Goal: Task Accomplishment & Management: Complete application form

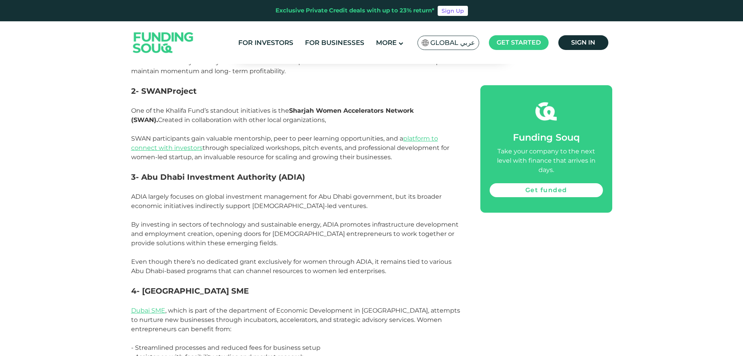
scroll to position [824, 0]
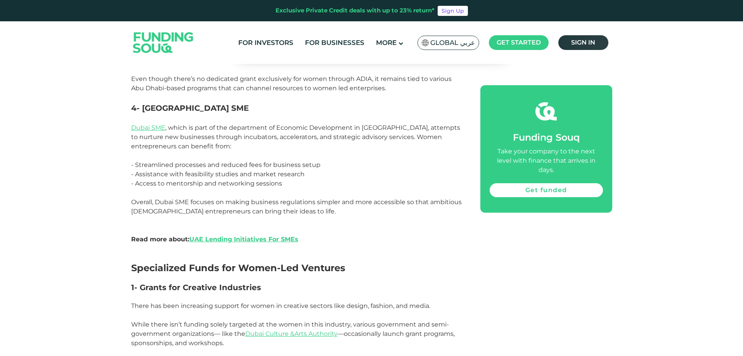
click at [594, 38] on link "Sign in" at bounding box center [583, 42] width 50 height 15
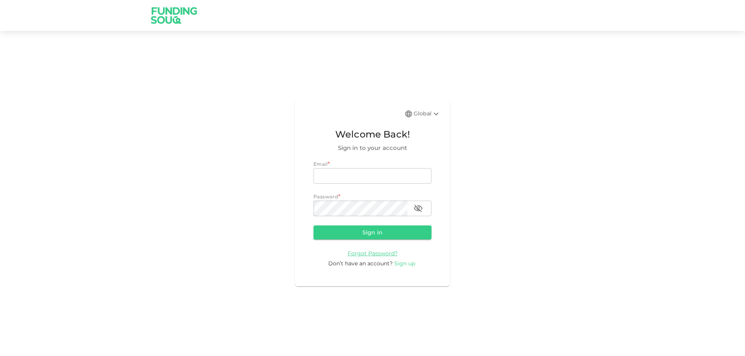
click at [405, 263] on span "Sign up" at bounding box center [404, 263] width 21 height 7
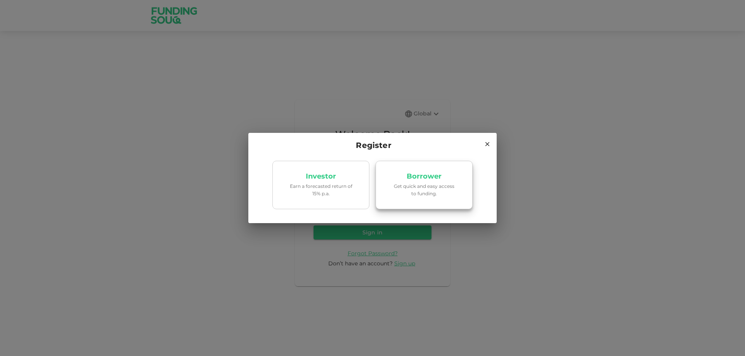
click at [447, 195] on p "Get quick and easy access to funding." at bounding box center [424, 190] width 66 height 15
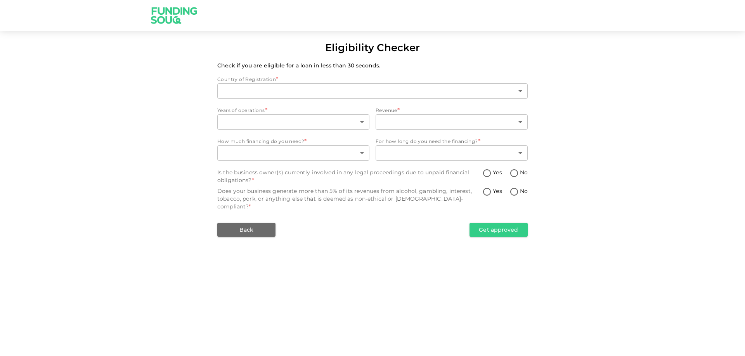
type input "1"
click at [292, 122] on body "Eligibility Checker Check if you are eligible for a loan in less than 30 second…" at bounding box center [372, 178] width 745 height 356
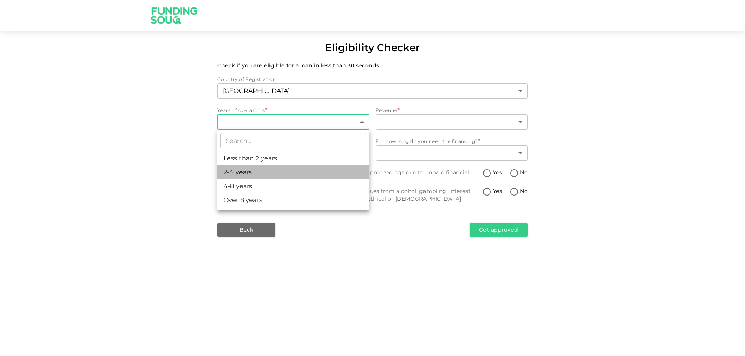
click at [284, 173] on li "2-4 years" at bounding box center [293, 173] width 152 height 14
type input "2"
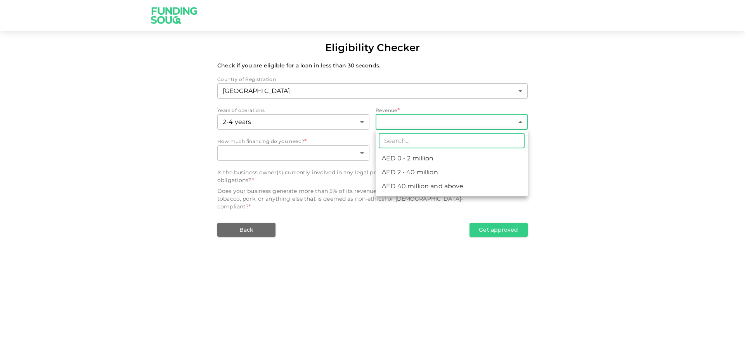
click at [444, 123] on body "Eligibility Checker Check if you are eligible for a loan in less than 30 second…" at bounding box center [372, 178] width 745 height 356
click at [436, 156] on li "AED 0 - 2 million" at bounding box center [451, 159] width 152 height 14
type input "1"
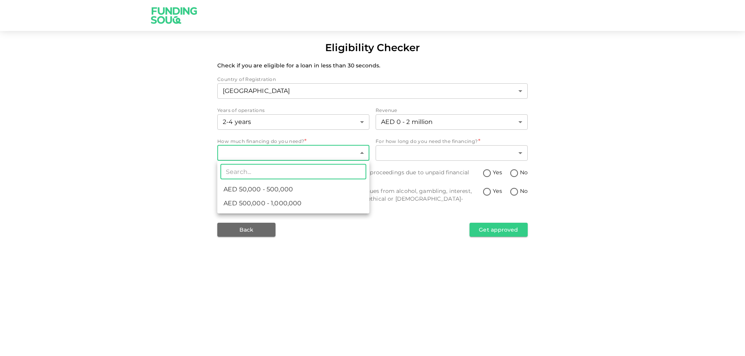
click at [320, 156] on body "Eligibility Checker Check if you are eligible for a loan in less than 30 second…" at bounding box center [372, 178] width 745 height 356
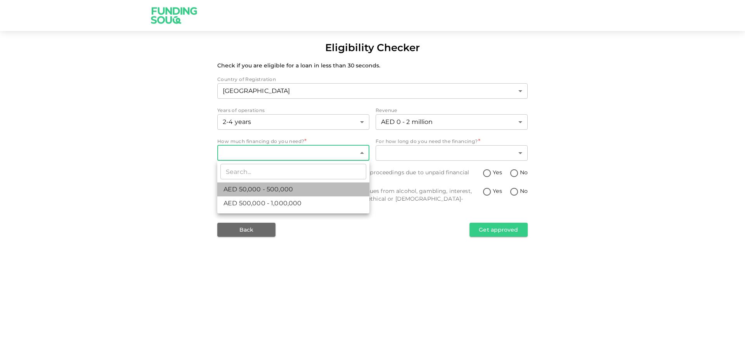
click at [302, 189] on li "AED 50,000 - 500,000" at bounding box center [293, 190] width 152 height 14
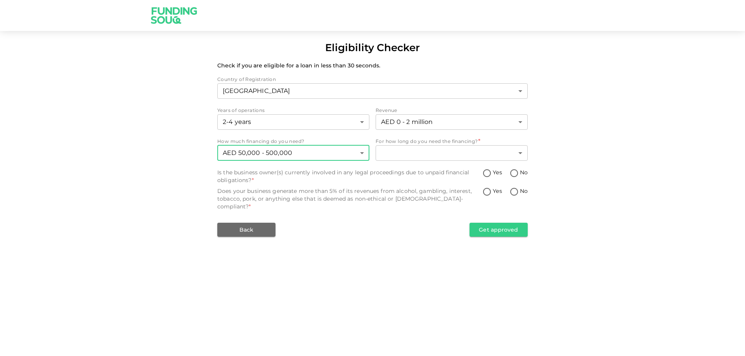
click at [358, 158] on body "Eligibility Checker Check if you are eligible for a loan in less than 30 second…" at bounding box center [372, 178] width 745 height 356
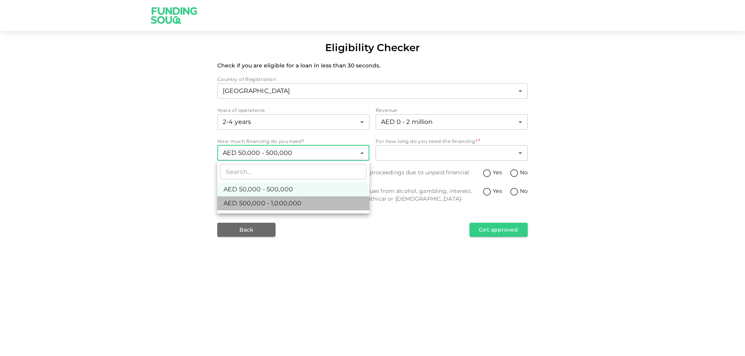
click at [300, 201] on span "AED 500,000 - 1,000,000" at bounding box center [262, 203] width 78 height 9
type input "2"
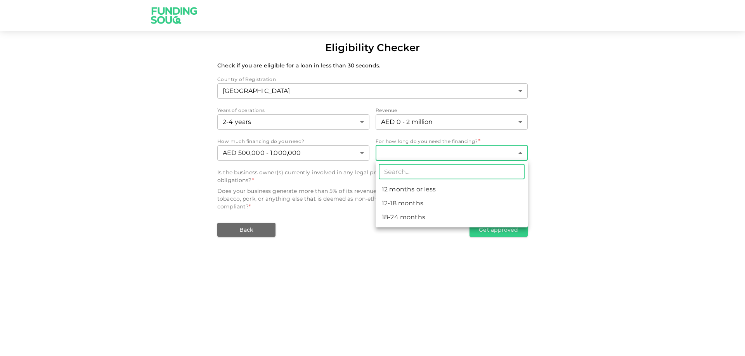
click at [397, 154] on body "Eligibility Checker Check if you are eligible for a loan in less than 30 second…" at bounding box center [372, 178] width 745 height 356
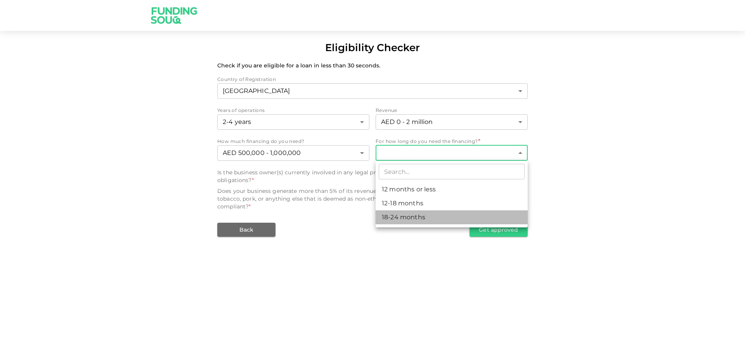
click at [428, 217] on li "18-24 months" at bounding box center [451, 218] width 152 height 14
type input "3"
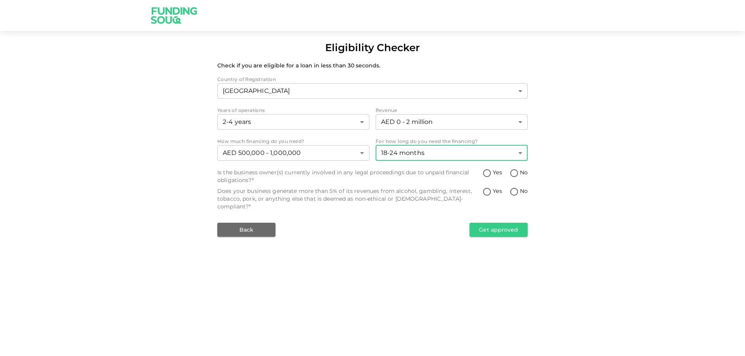
click at [514, 172] on input "No" at bounding box center [514, 174] width 12 height 10
radio input "true"
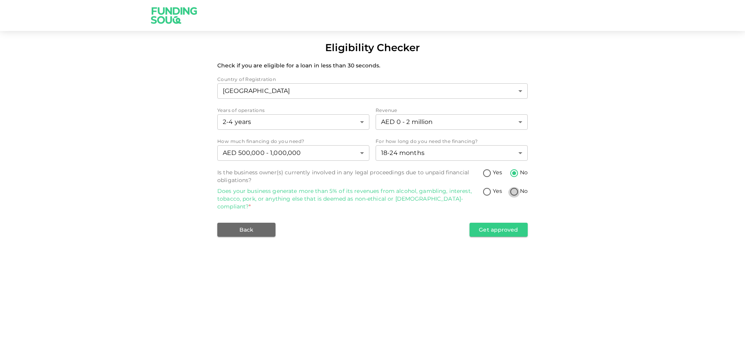
click at [512, 193] on input "No" at bounding box center [514, 192] width 12 height 10
radio input "true"
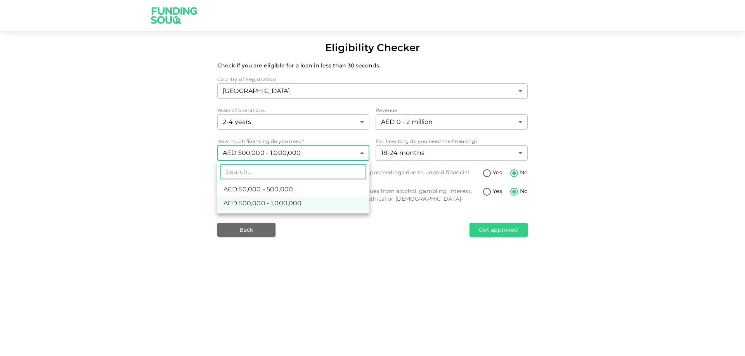
click at [344, 152] on body "Eligibility Checker Check if you are eligible for a loan in less than 30 second…" at bounding box center [372, 178] width 745 height 356
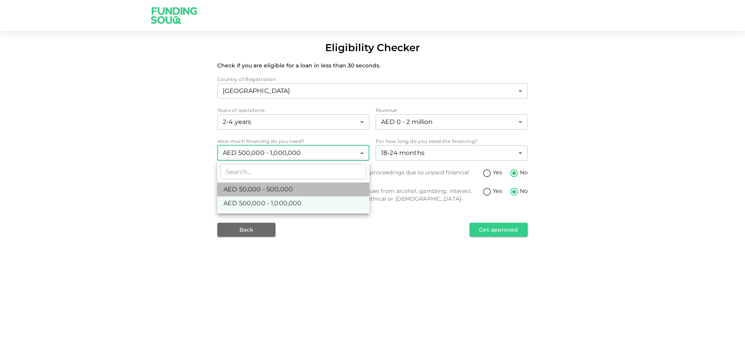
click at [333, 184] on li "AED 50,000 - 500,000" at bounding box center [293, 190] width 152 height 14
type input "1"
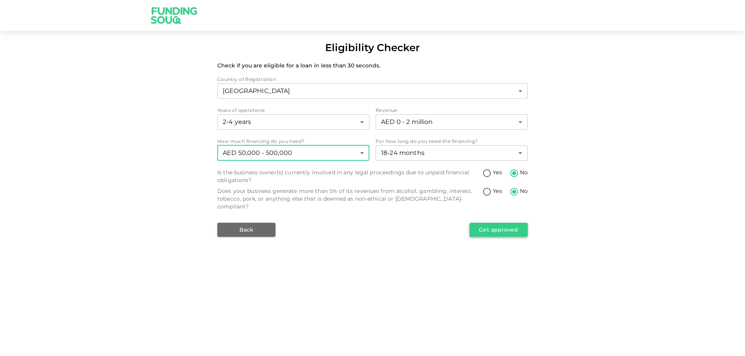
click at [491, 223] on button "Get approved" at bounding box center [498, 230] width 58 height 14
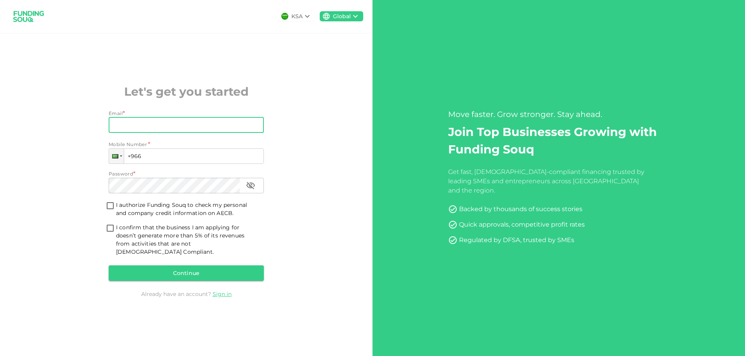
click at [218, 133] on input "Email" at bounding box center [182, 126] width 147 height 16
type input "[EMAIL_ADDRESS][DOMAIN_NAME]"
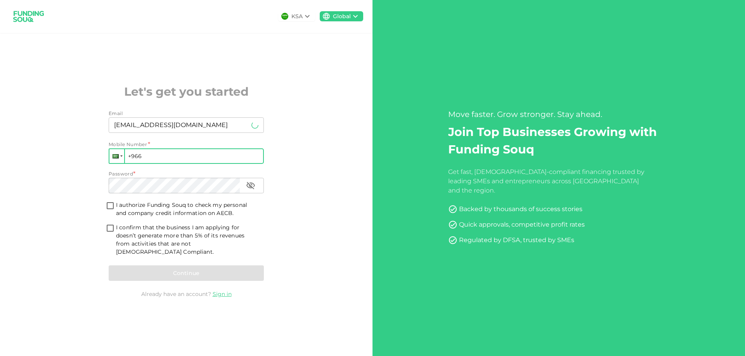
click at [118, 159] on div at bounding box center [115, 156] width 6 height 4
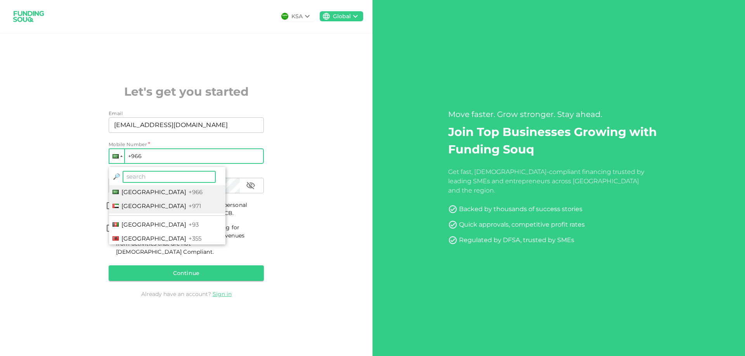
click at [158, 210] on span "United Arab Emirates" at bounding box center [153, 205] width 65 height 7
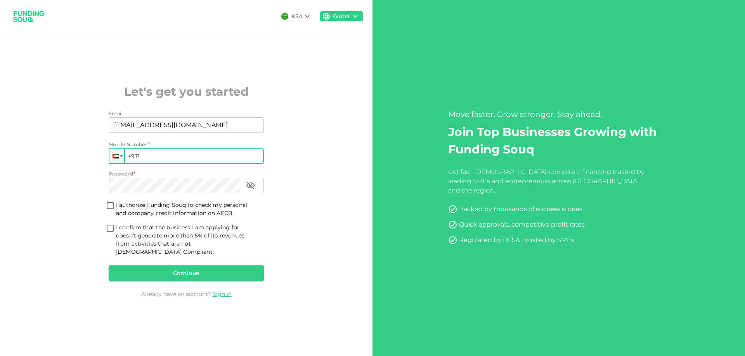
click at [168, 157] on input "+971" at bounding box center [186, 157] width 155 height 16
type input "+971 557 523 072"
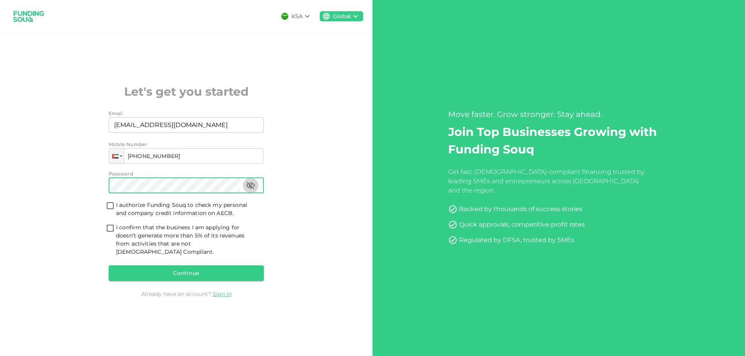
click at [251, 189] on icon "button" at bounding box center [250, 185] width 9 height 7
click at [108, 210] on input "I authorize Funding Souq to check my personal and company credit information on…" at bounding box center [110, 206] width 12 height 10
checkbox input "true"
click at [105, 232] on input "I confirm that the business I am applying for doesn’t generate more than 5% of …" at bounding box center [110, 229] width 12 height 10
checkbox input "true"
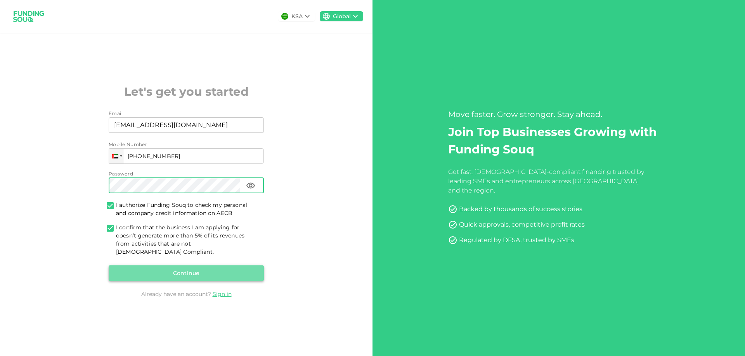
click at [143, 267] on button "Continue" at bounding box center [186, 274] width 155 height 16
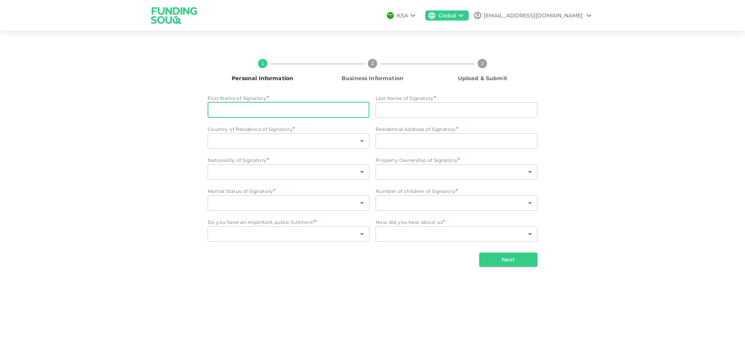
click at [249, 107] on input "First Name of Signatory" at bounding box center [289, 110] width 162 height 16
type input "Md"
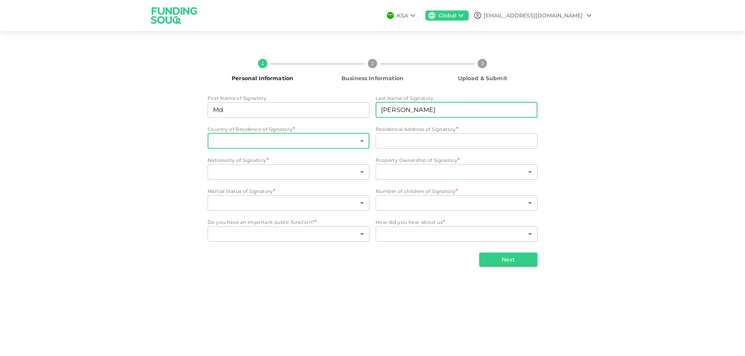
type input "Mainuddin"
click at [262, 144] on body "KSA Global daudhrm@gmail.com 1 Personal Information 2 Business Information 3 Up…" at bounding box center [372, 178] width 745 height 356
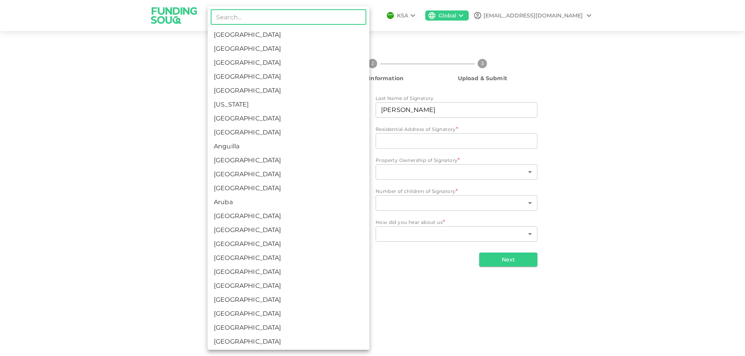
click at [255, 270] on li "Bangladesh" at bounding box center [289, 272] width 162 height 14
type input "18"
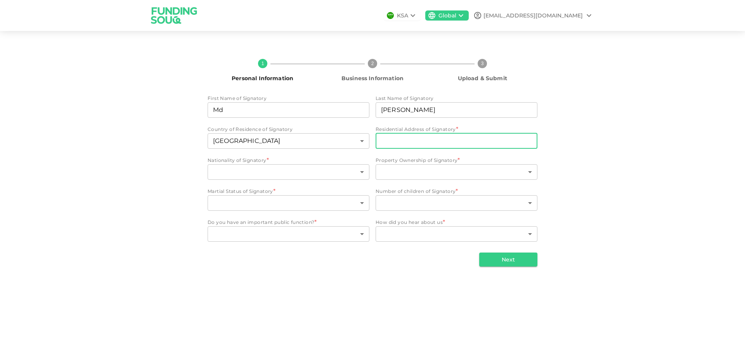
click at [459, 141] on input "Residential Address of Signatory" at bounding box center [456, 141] width 162 height 16
type input "Muweileh Commercial Area"
click at [287, 174] on body "KSA Global daudhrm@gmail.com 1 Personal Information 2 Business Information 3 Up…" at bounding box center [372, 178] width 745 height 356
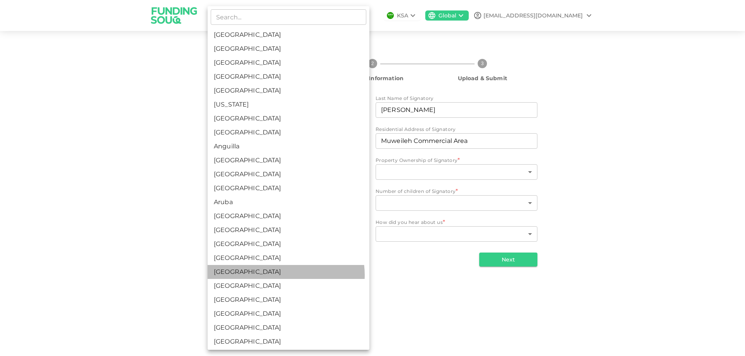
click at [282, 275] on li "Bangladesh" at bounding box center [289, 272] width 162 height 14
type input "18"
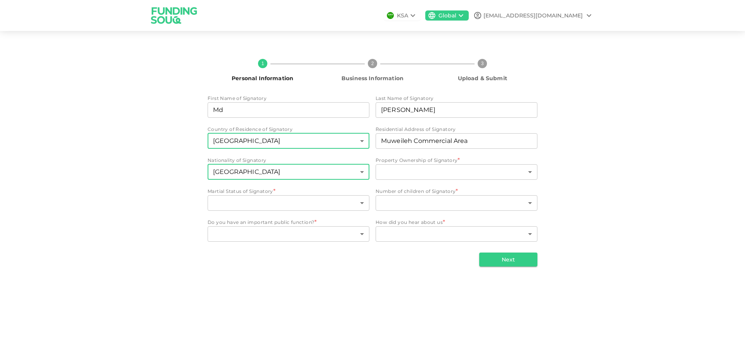
click at [338, 141] on body "KSA Global daudhrm@gmail.com 1 Personal Information 2 Business Information 3 Up…" at bounding box center [372, 178] width 745 height 356
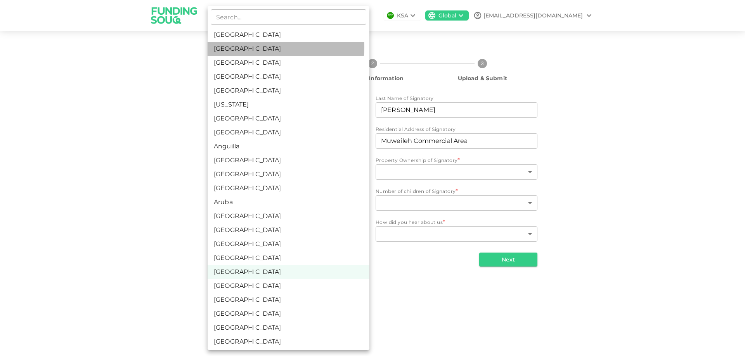
click at [282, 47] on li "United Arab Emirates" at bounding box center [289, 49] width 162 height 14
type input "2"
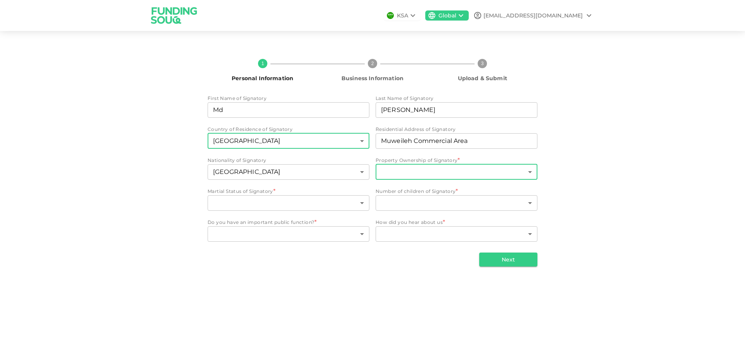
click at [428, 176] on body "KSA Global daudhrm@gmail.com 1 Personal Information 2 Business Information 3 Up…" at bounding box center [372, 178] width 745 height 356
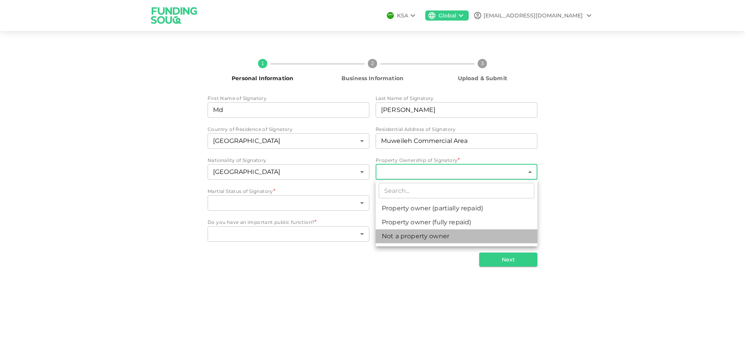
click at [465, 236] on li "Not a property owner" at bounding box center [456, 237] width 162 height 14
type input "3"
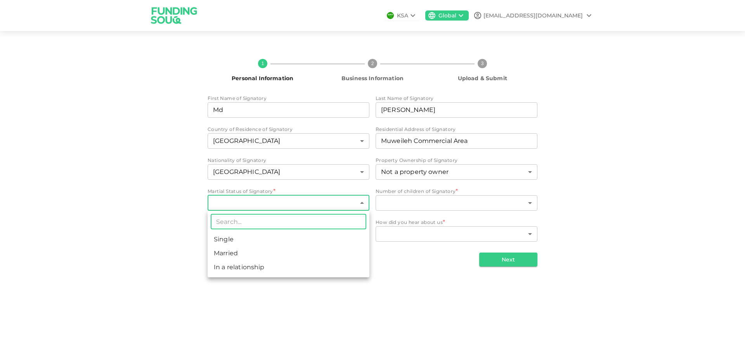
click at [315, 202] on body "KSA Global daudhrm@gmail.com 1 Personal Information 2 Business Information 3 Up…" at bounding box center [372, 178] width 745 height 356
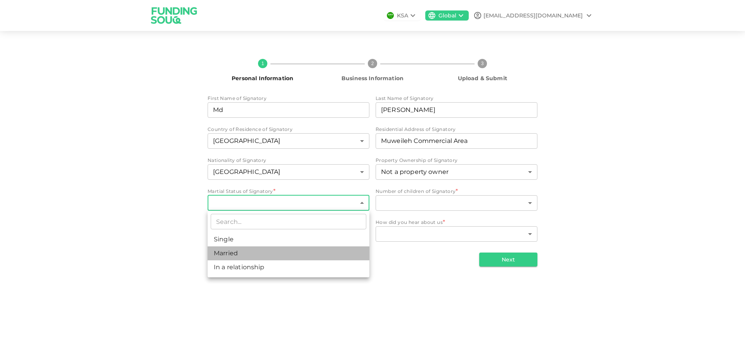
click at [288, 247] on li "Married" at bounding box center [289, 254] width 162 height 14
type input "2"
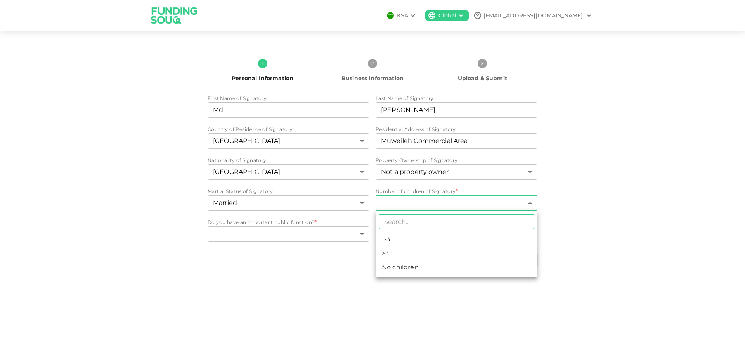
click at [451, 206] on body "KSA Global daudhrm@gmail.com 1 Personal Information 2 Business Information 3 Up…" at bounding box center [372, 178] width 745 height 356
click at [427, 240] on li "1-3" at bounding box center [456, 240] width 162 height 14
type input "1"
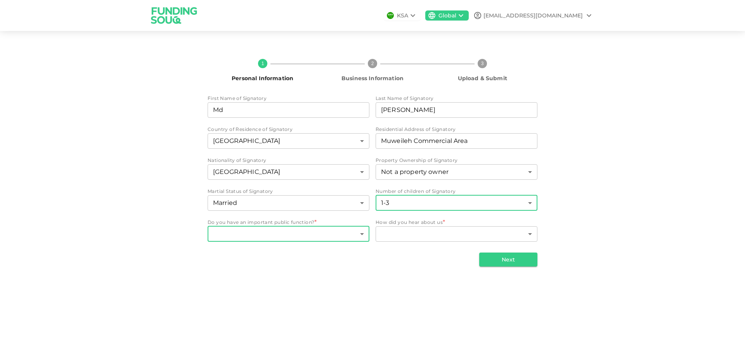
click at [316, 238] on body "KSA Global daudhrm@gmail.com 1 Personal Information 2 Business Information 3 Up…" at bounding box center [372, 178] width 745 height 356
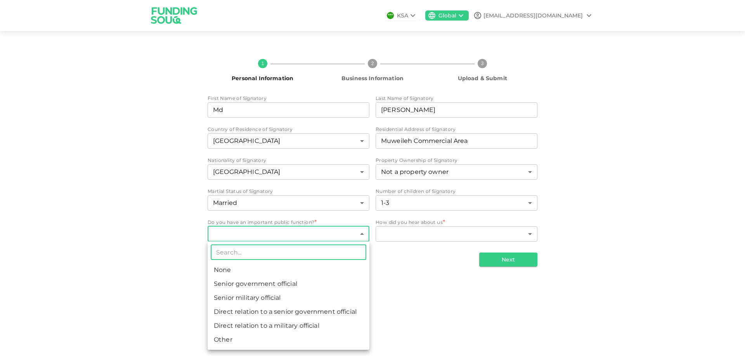
click at [281, 272] on li "None" at bounding box center [289, 270] width 162 height 14
type input "1"
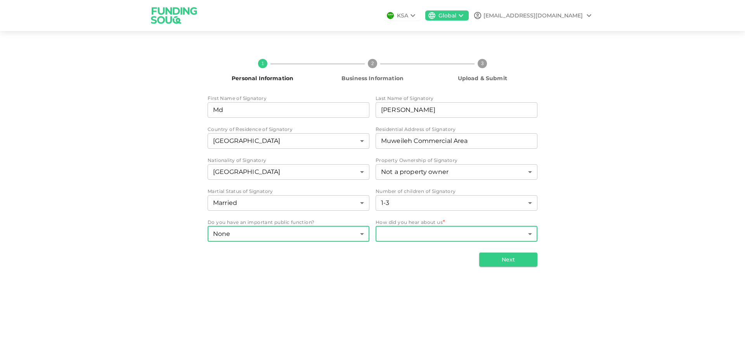
click at [410, 232] on body "KSA Global daudhrm@gmail.com 1 Personal Information 2 Business Information 3 Up…" at bounding box center [372, 178] width 745 height 356
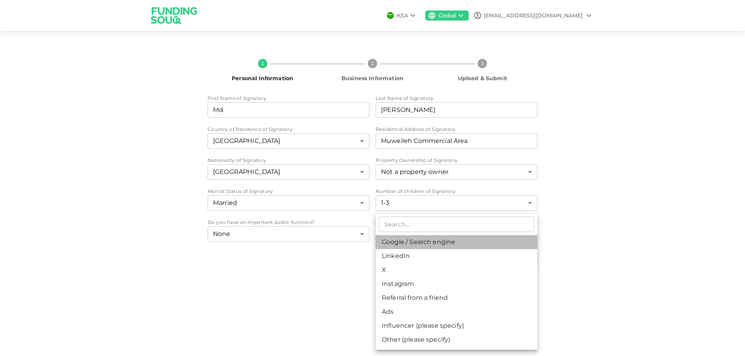
click at [416, 247] on li "Google / Search engine" at bounding box center [456, 242] width 162 height 14
type input "1"
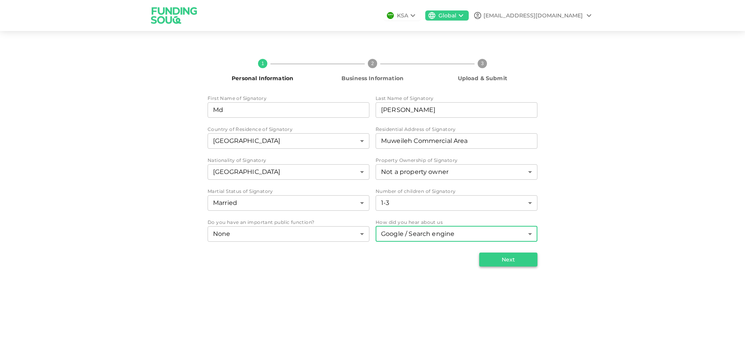
click at [503, 258] on button "Next" at bounding box center [508, 260] width 58 height 14
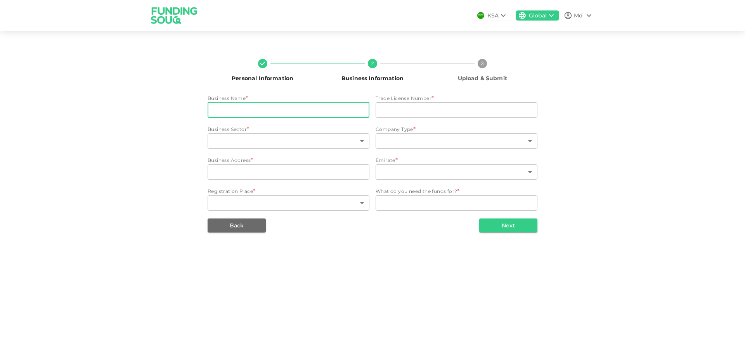
click at [305, 111] on input "businessName" at bounding box center [289, 110] width 162 height 16
click at [305, 111] on input "Nasaem Al Khair Auto Accessories" at bounding box center [289, 110] width 162 height 16
type input "Nasaem Al Khair Auto Accessories"
click at [309, 128] on div "Business Sector *" at bounding box center [289, 130] width 162 height 8
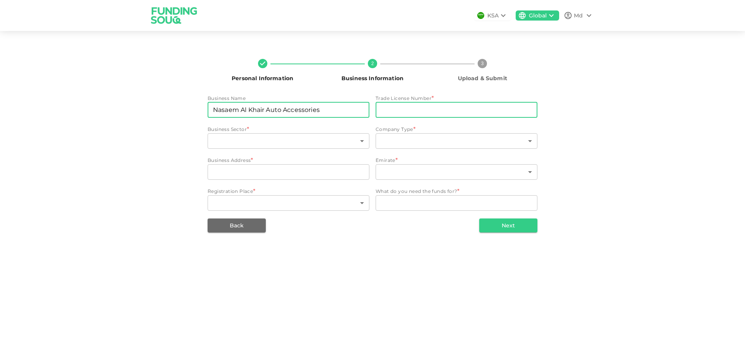
drag, startPoint x: 308, startPoint y: 109, endPoint x: 403, endPoint y: 108, distance: 95.0
click at [403, 108] on input "tradeLicenseNumber" at bounding box center [456, 110] width 162 height 16
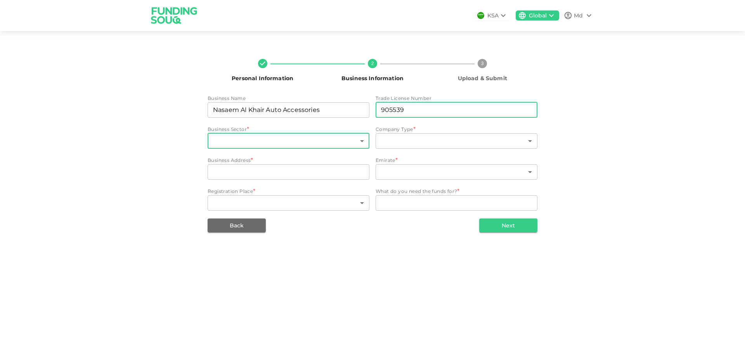
type input "905539"
click at [315, 145] on body "KSA Global Md Personal Information 2 Business Information 3 Upload & Submit Bus…" at bounding box center [372, 178] width 745 height 356
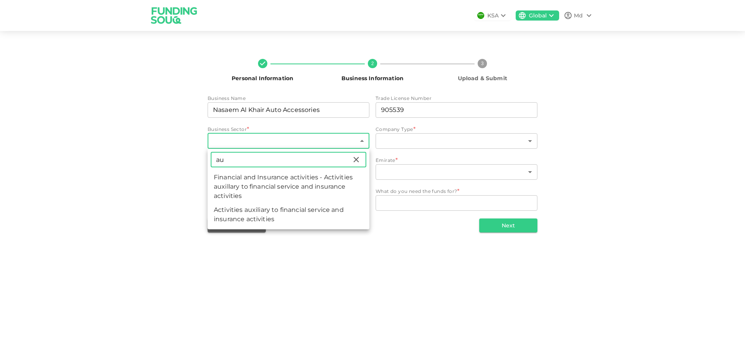
type input "a"
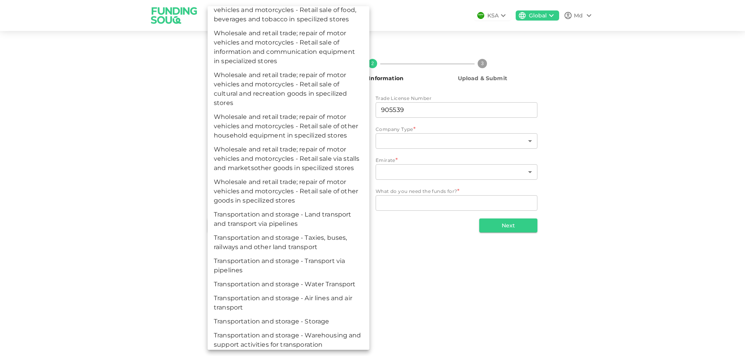
scroll to position [1877, 0]
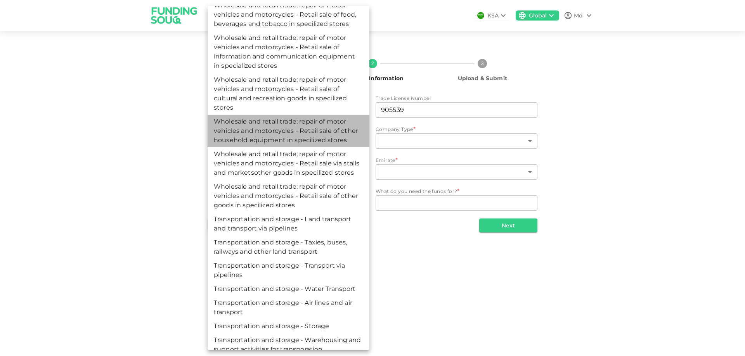
click at [361, 147] on li "Wholesale and retail trade; repair of motor vehicles and motorcycles - Retail s…" at bounding box center [289, 131] width 162 height 33
type input "79"
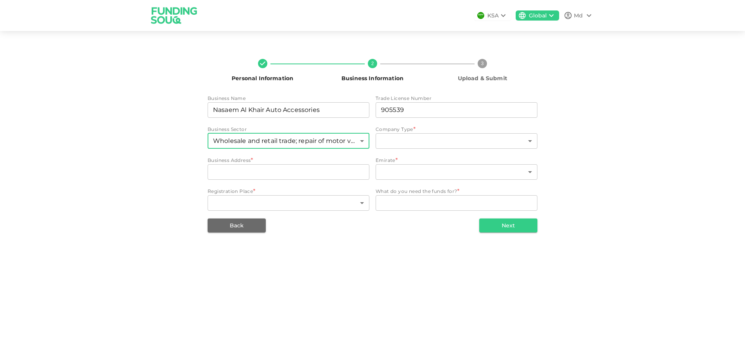
click at [327, 141] on body "KSA Global Md Personal Information 2 Business Information 3 Upload & Submit Bus…" at bounding box center [372, 178] width 745 height 356
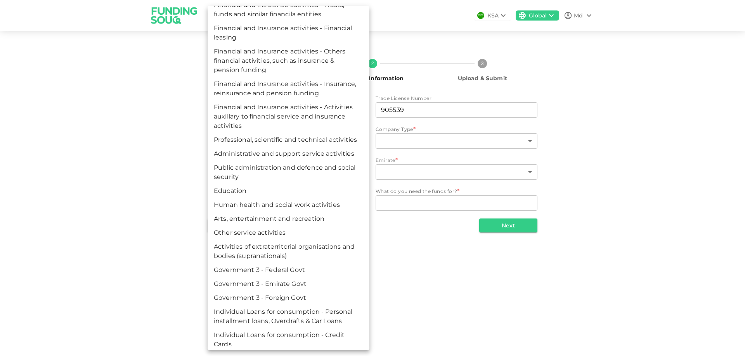
scroll to position [2627, 0]
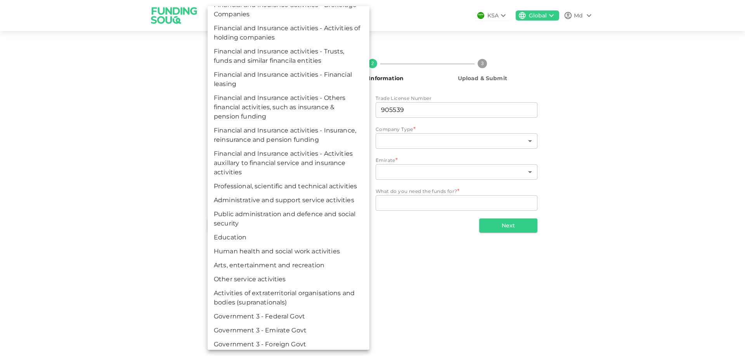
click at [70, 197] on div at bounding box center [372, 178] width 745 height 356
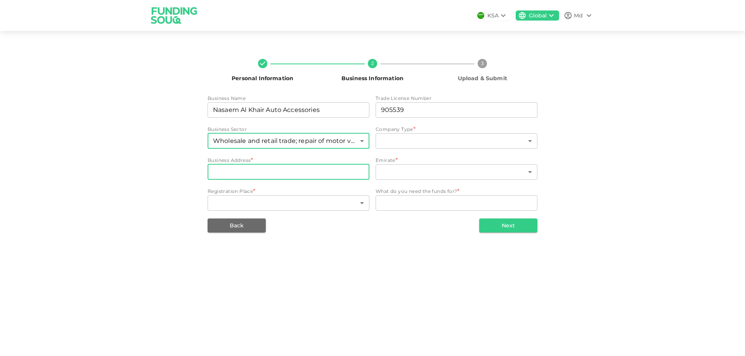
click at [271, 168] on input "businessAddress" at bounding box center [289, 172] width 162 height 16
type input "Sharjah"
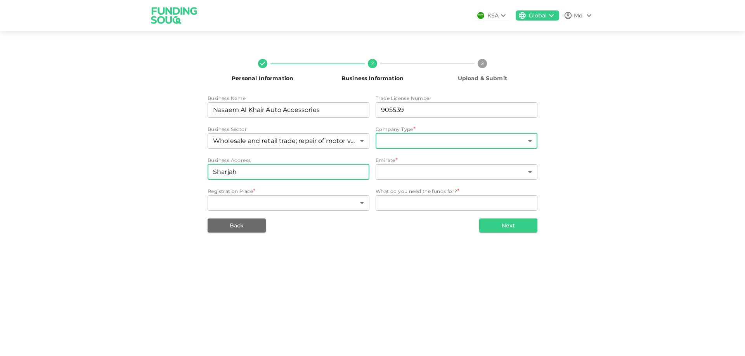
click at [447, 137] on body "KSA Global Md Personal Information 2 Business Information 3 Upload & Submit Bus…" at bounding box center [372, 178] width 745 height 356
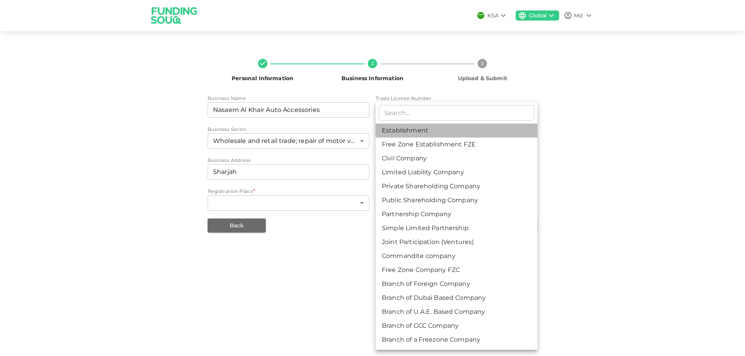
click at [437, 132] on li "Establishment" at bounding box center [456, 131] width 162 height 14
type input "1"
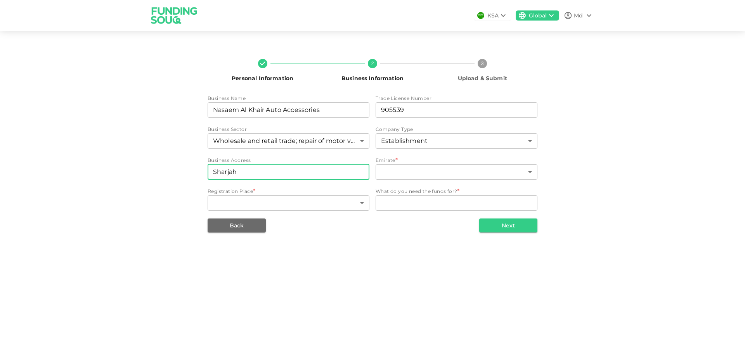
click at [287, 170] on input "Sharjah" at bounding box center [289, 172] width 162 height 16
click at [211, 173] on input "Sharjah" at bounding box center [289, 172] width 162 height 16
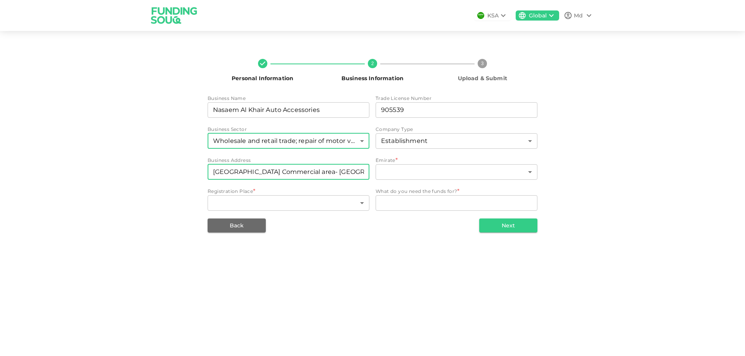
type input "Muwaileh Commercial area- Sharjah"
click at [363, 140] on body "KSA Global Md Personal Information 2 Business Information 3 Upload & Submit Bus…" at bounding box center [372, 178] width 745 height 356
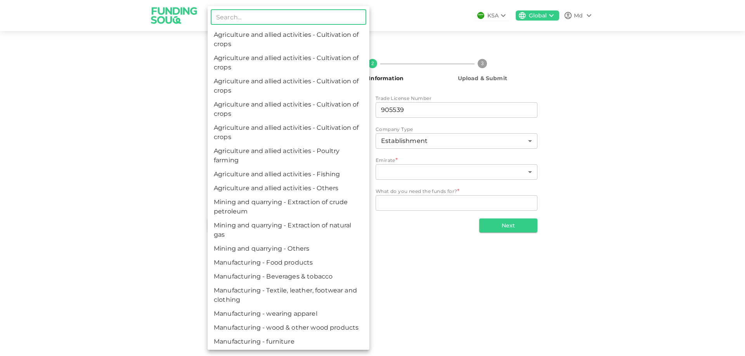
click at [404, 46] on div at bounding box center [372, 178] width 745 height 356
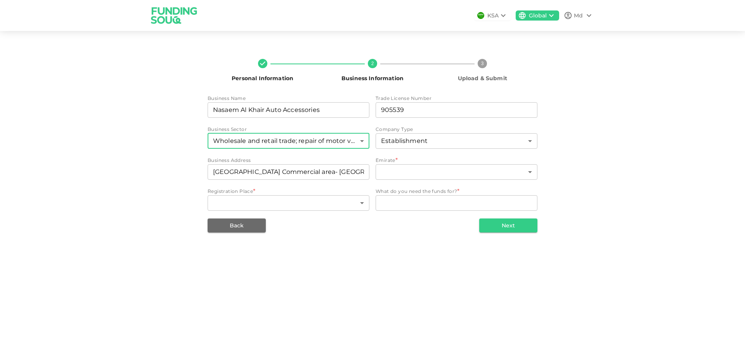
click at [353, 140] on body "KSA Global Md Personal Information 2 Business Information 3 Upload & Submit Bus…" at bounding box center [372, 178] width 745 height 356
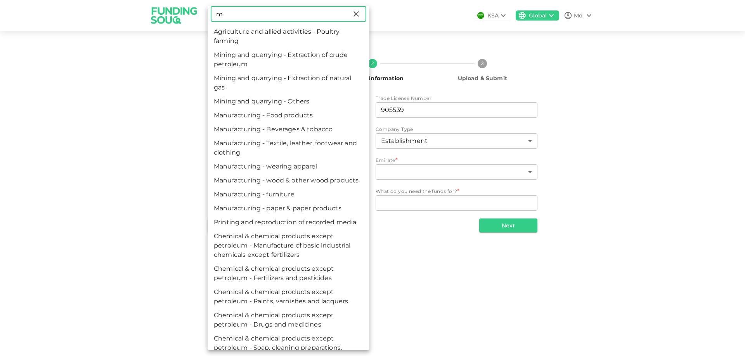
type input "mo"
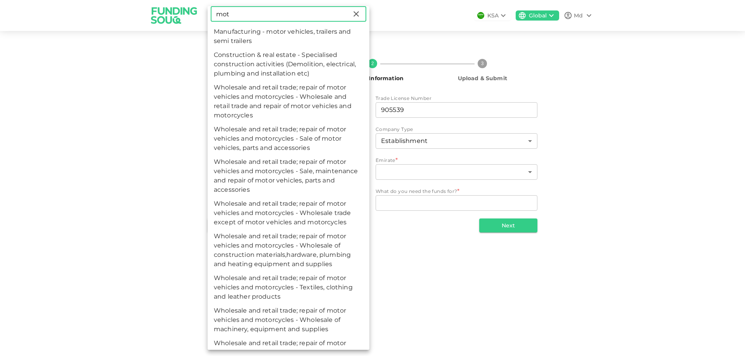
scroll to position [3, 0]
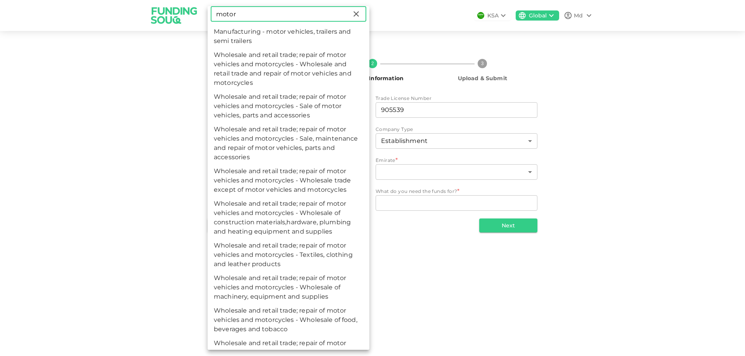
type input "motor"
click at [329, 148] on li "Wholesale and retail trade; repair of motor vehicles and motorcycles - Sale, ma…" at bounding box center [289, 144] width 162 height 42
type input "63"
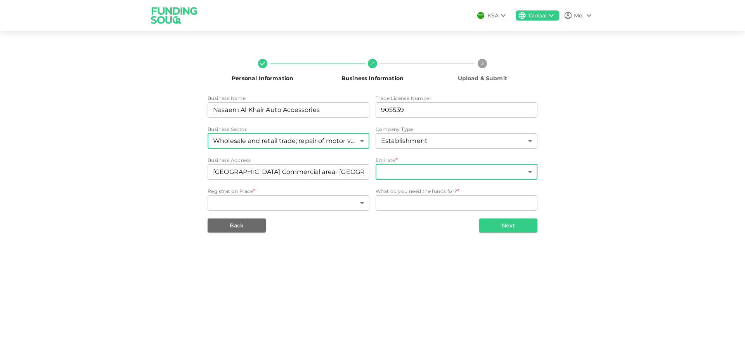
click at [410, 172] on body "KSA Global Md Personal Information 2 Business Information 3 Upload & Submit Bus…" at bounding box center [372, 178] width 745 height 356
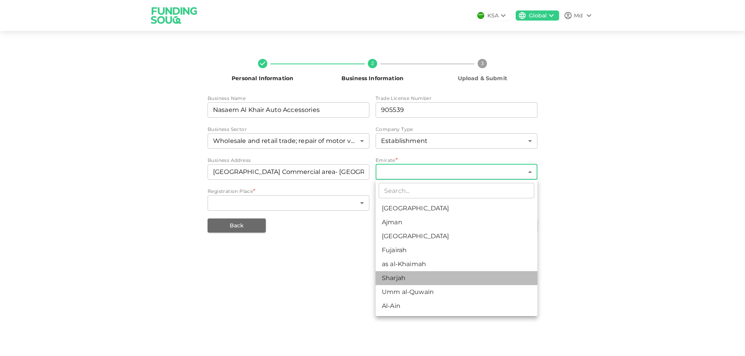
click at [410, 278] on li "Sharjah" at bounding box center [456, 278] width 162 height 14
type input "6"
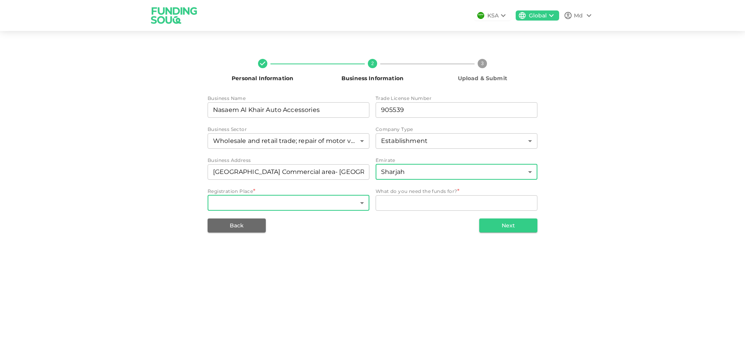
click at [332, 204] on body "KSA Global Md Personal Information 2 Business Information 3 Upload & Submit Bus…" at bounding box center [372, 178] width 745 height 356
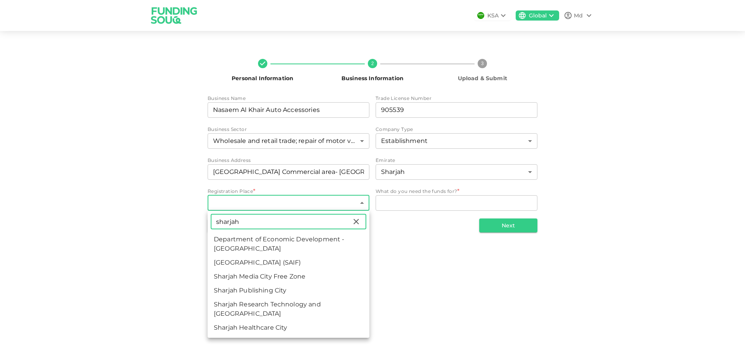
type input "sharjah"
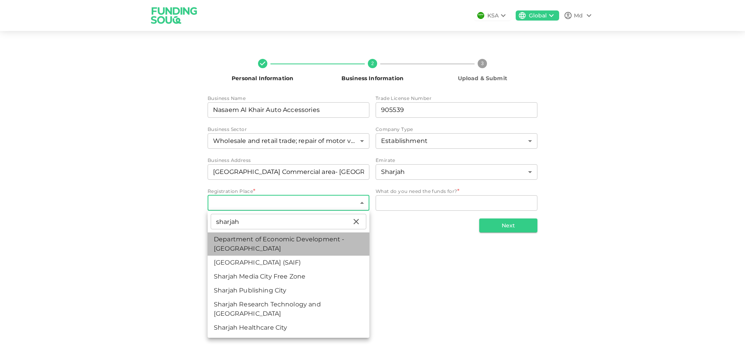
click at [299, 244] on li "Department of Economic Development - Sharjah" at bounding box center [289, 244] width 162 height 23
type input "6"
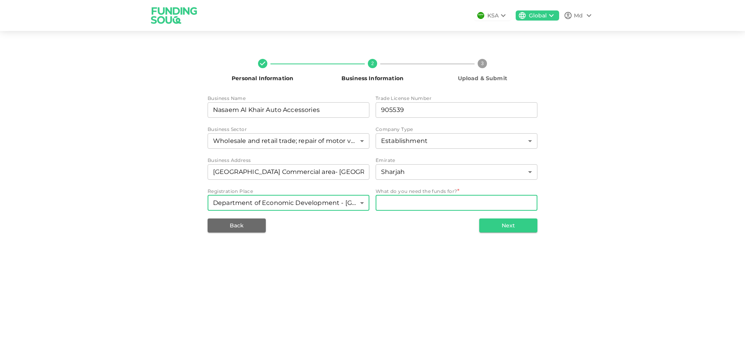
click at [401, 204] on textarea "WhatDoYouNeedFundsFor" at bounding box center [456, 203] width 151 height 9
type textarea "E"
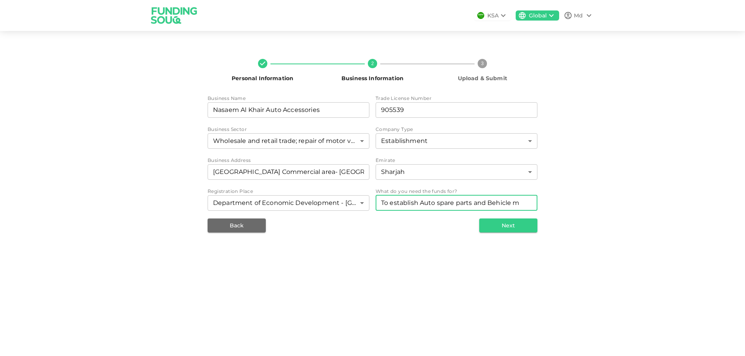
click at [500, 201] on textarea "To establish Auto spare parts and Behicle m" at bounding box center [456, 203] width 151 height 9
click at [493, 204] on textarea "To establish Auto spare parts and Behicle m" at bounding box center [456, 203] width 151 height 9
click at [528, 199] on textarea "To establish Auto spare parts and vehicle m" at bounding box center [456, 203] width 151 height 9
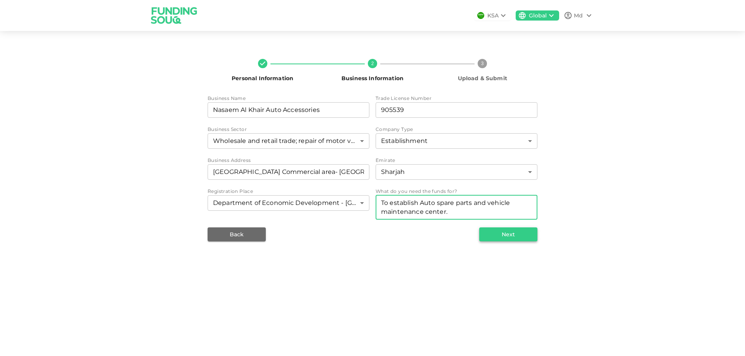
type textarea "To establish Auto spare parts and vehicle maintenance center."
click at [514, 235] on button "Next" at bounding box center [508, 235] width 58 height 14
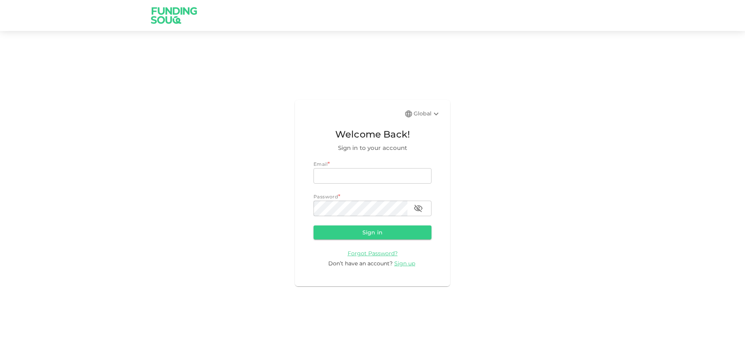
type input "[EMAIL_ADDRESS][DOMAIN_NAME]"
click at [406, 228] on button "Sign in" at bounding box center [372, 233] width 118 height 14
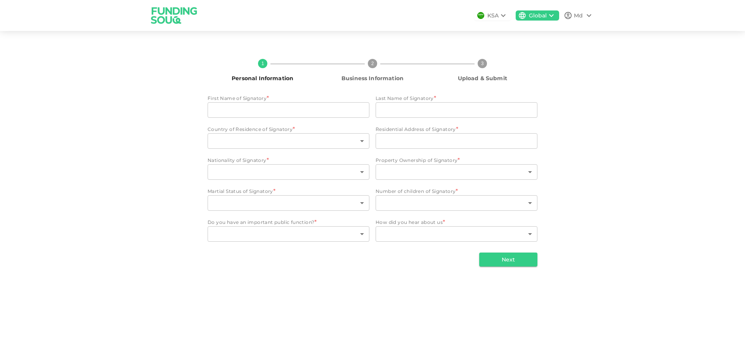
type input "Md"
type input "[PERSON_NAME]"
type input "2"
type input "Muweileh Commercial Area"
type input "18"
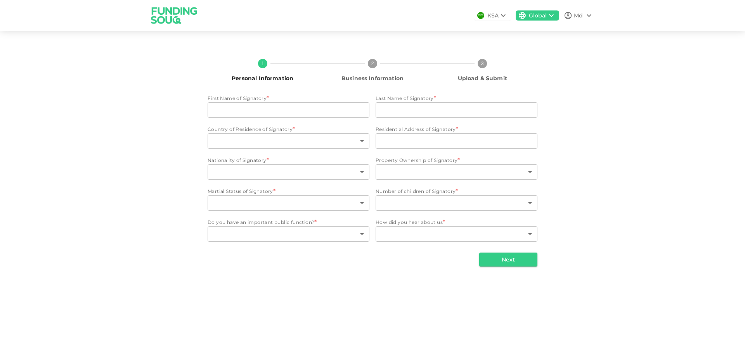
type input "3"
type input "2"
type input "1"
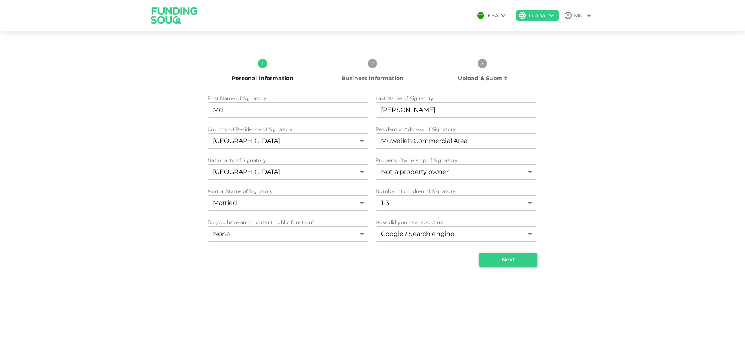
click at [497, 265] on button "Next" at bounding box center [508, 260] width 58 height 14
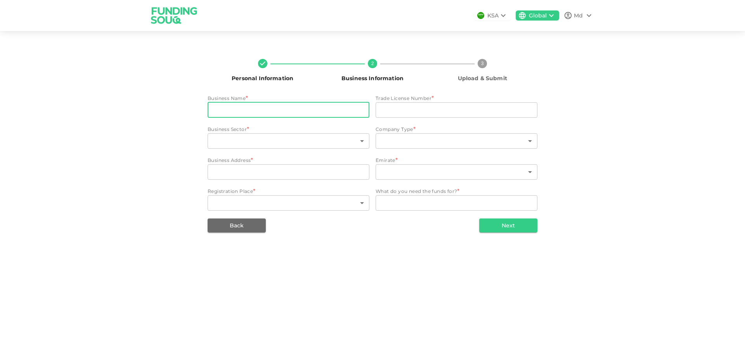
click at [325, 111] on input "businessName" at bounding box center [289, 110] width 162 height 16
type input "Nasaem Al Khair Auto Accessories"
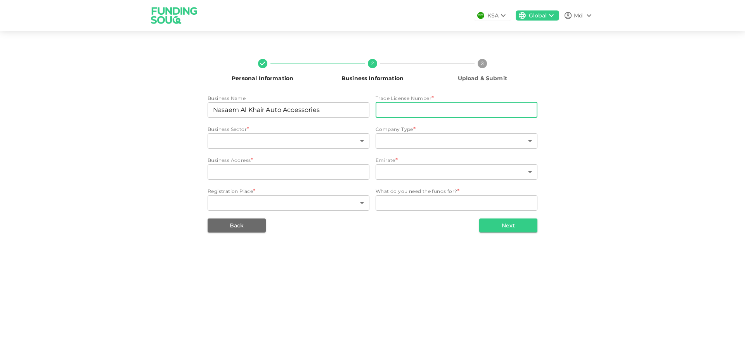
click at [418, 109] on input "tradeLicenseNumber" at bounding box center [456, 110] width 162 height 16
type input "905539"
click at [341, 136] on body "KSA Global Md Personal Information 2 Business Information 3 Upload & Submit Bus…" at bounding box center [372, 178] width 745 height 356
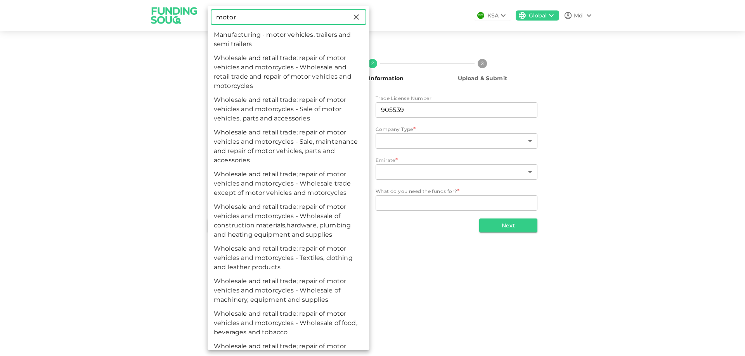
type input "motor"
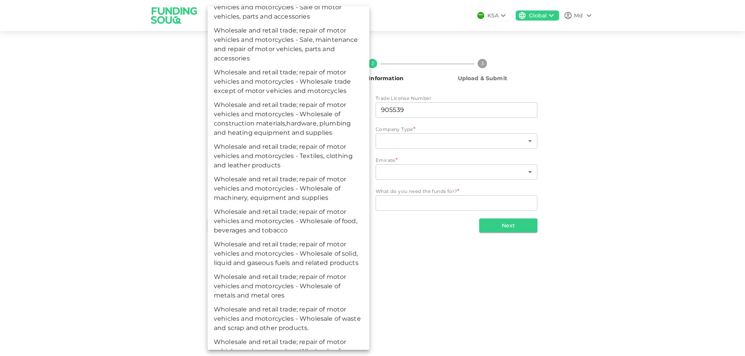
scroll to position [97, 0]
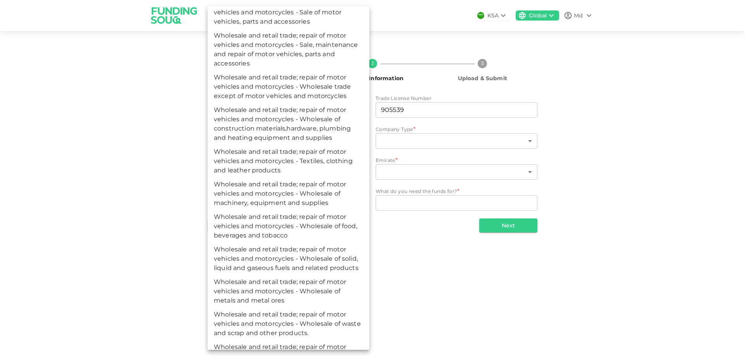
click at [315, 55] on li "Wholesale and retail trade; repair of motor vehicles and motorcycles - Sale, ma…" at bounding box center [289, 50] width 162 height 42
type input "63"
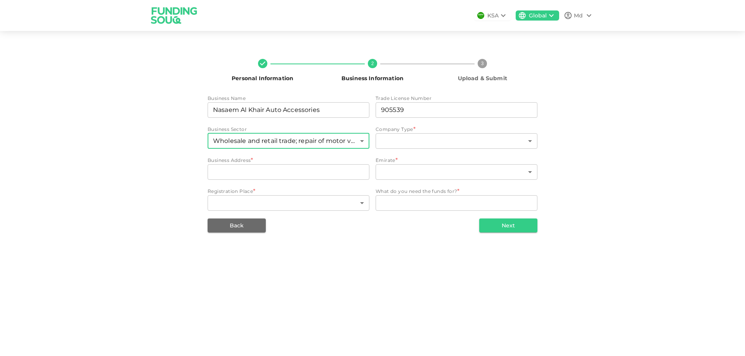
scroll to position [78, 0]
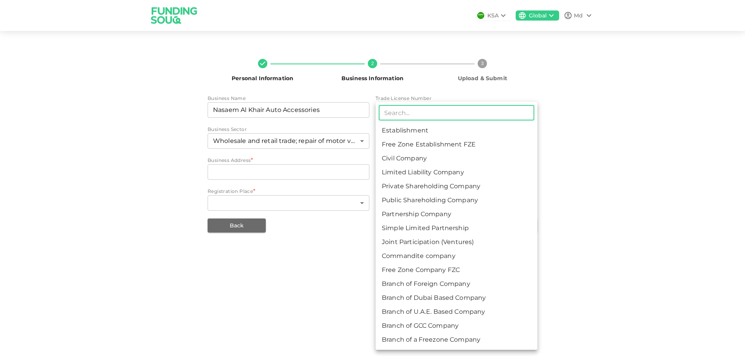
click at [420, 145] on body "KSA Global Md Personal Information 2 Business Information 3 Upload & Submit Bus…" at bounding box center [372, 178] width 745 height 356
click at [420, 131] on li "Establishment" at bounding box center [456, 131] width 162 height 14
type input "1"
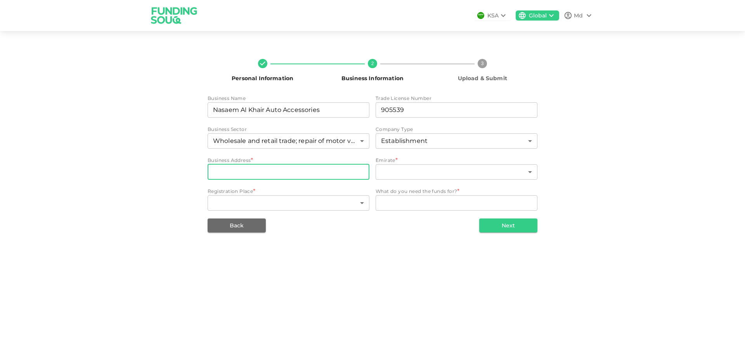
click at [340, 178] on input "businessAddress" at bounding box center [289, 172] width 162 height 16
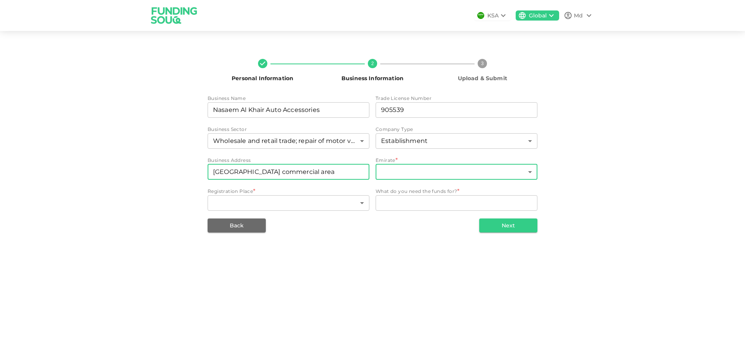
type input "Muwailah commercial area"
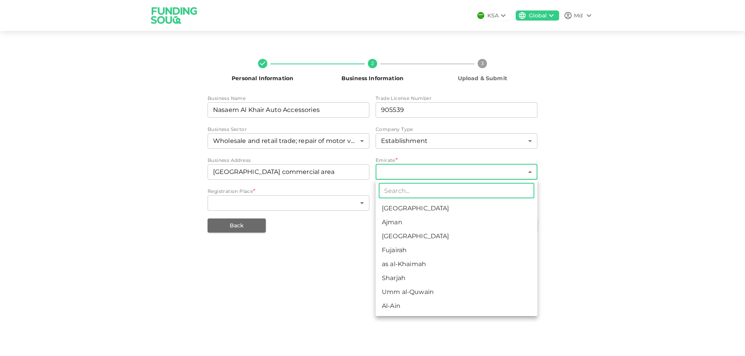
click at [433, 172] on body "KSA Global Md Personal Information 2 Business Information 3 Upload & Submit Bus…" at bounding box center [372, 178] width 745 height 356
click at [425, 278] on li "Sharjah" at bounding box center [456, 278] width 162 height 14
type input "6"
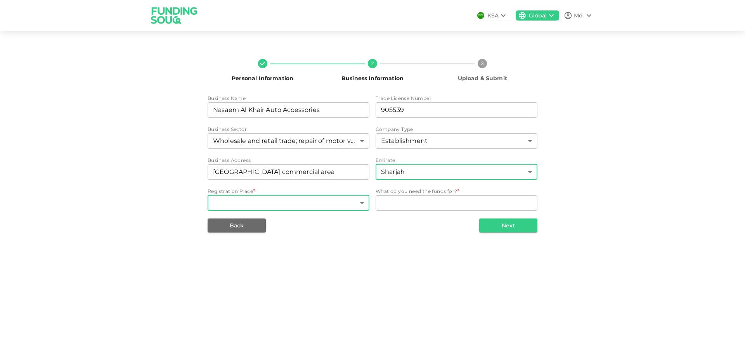
click at [357, 201] on body "KSA Global Md Personal Information 2 Business Information 3 Upload & Submit Bus…" at bounding box center [372, 178] width 745 height 356
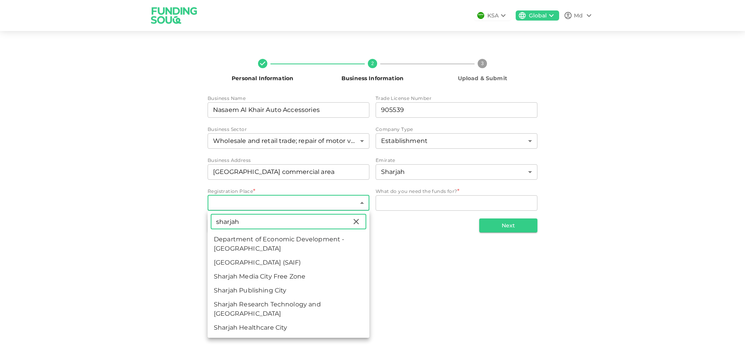
type input "sharjah"
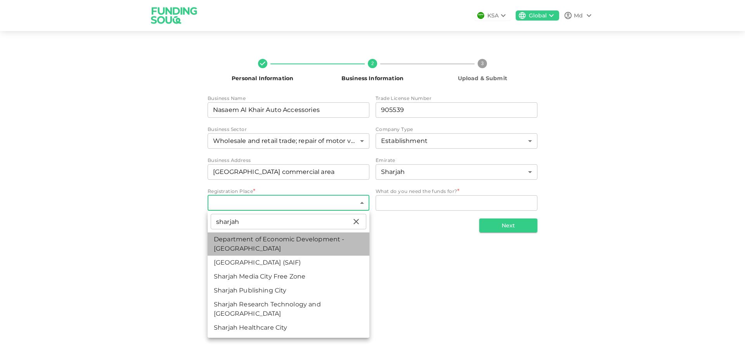
click at [329, 245] on li "Department of Economic Development - Sharjah" at bounding box center [289, 244] width 162 height 23
type input "6"
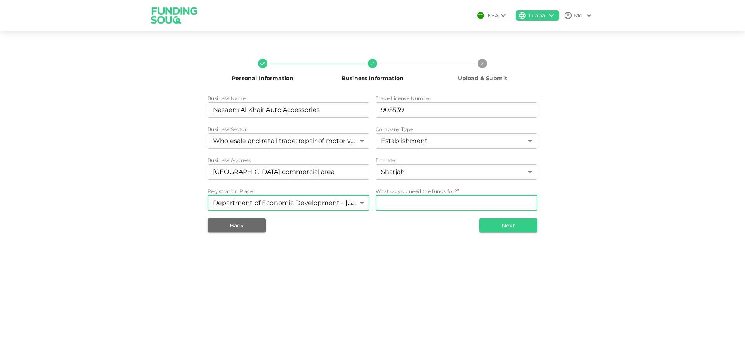
click at [444, 202] on textarea "WhatDoYouNeedFundsFor" at bounding box center [456, 203] width 151 height 9
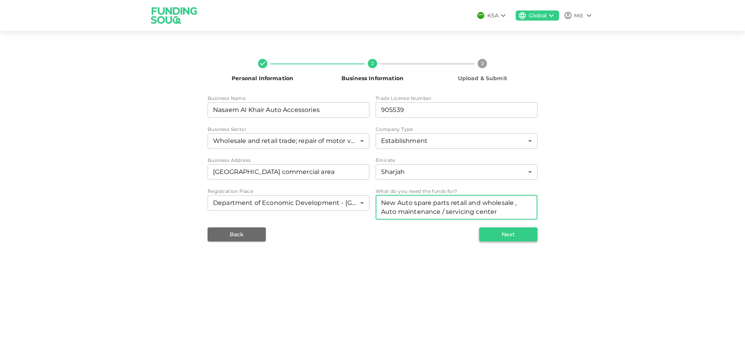
type textarea "New Auto spare parts retail and wholesale , Auto maintenance / servicing center"
click at [491, 235] on button "Next" at bounding box center [508, 235] width 58 height 14
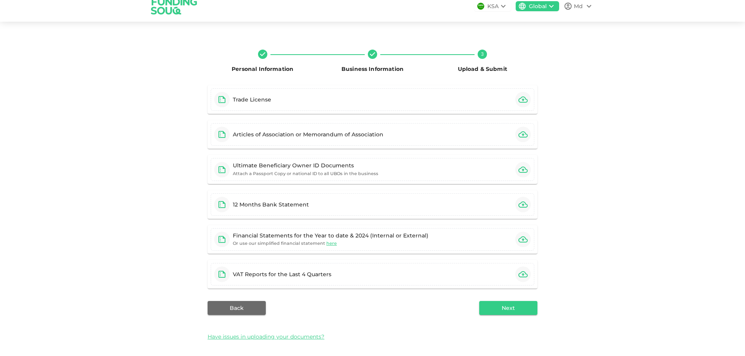
scroll to position [12, 0]
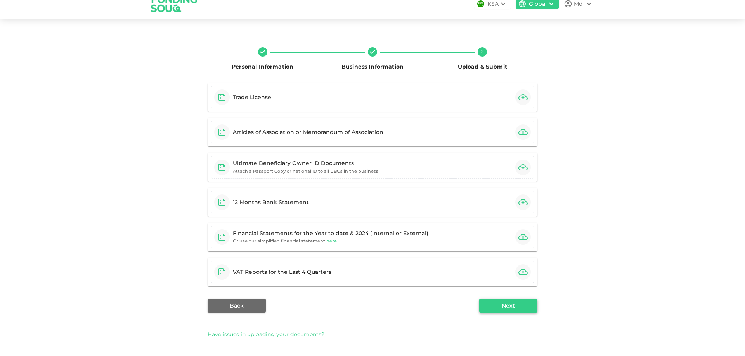
click at [518, 304] on button "Next" at bounding box center [508, 306] width 58 height 14
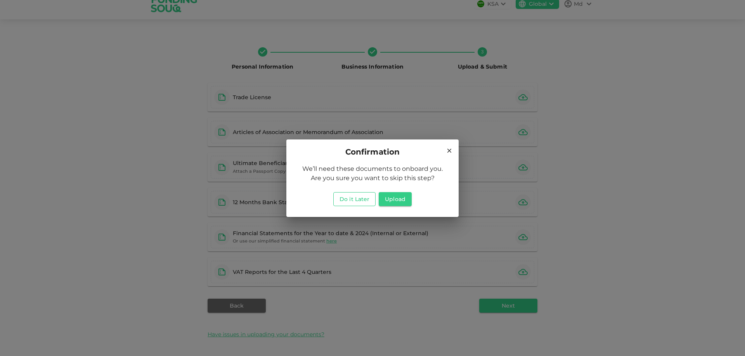
click at [360, 202] on button "Do it Later" at bounding box center [354, 199] width 42 height 14
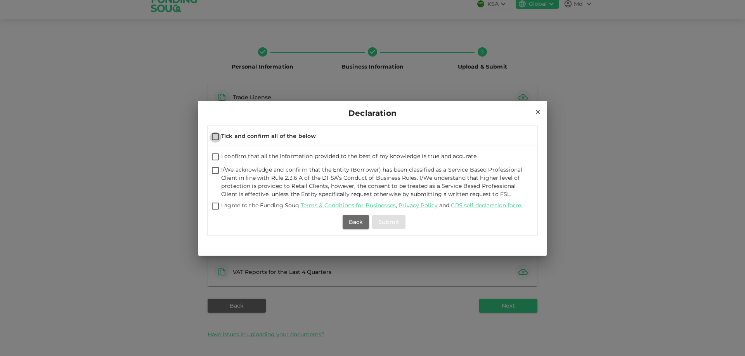
click at [216, 134] on input "Tick and confirm all of the below" at bounding box center [215, 137] width 12 height 10
checkbox input "true"
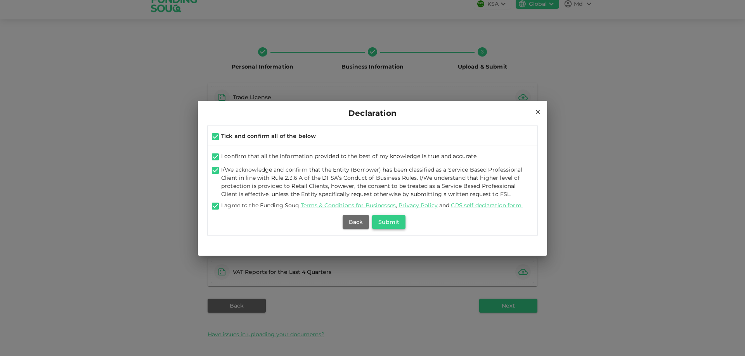
click at [393, 225] on button "Submit" at bounding box center [388, 222] width 33 height 14
